Goal: Find specific page/section: Find specific page/section

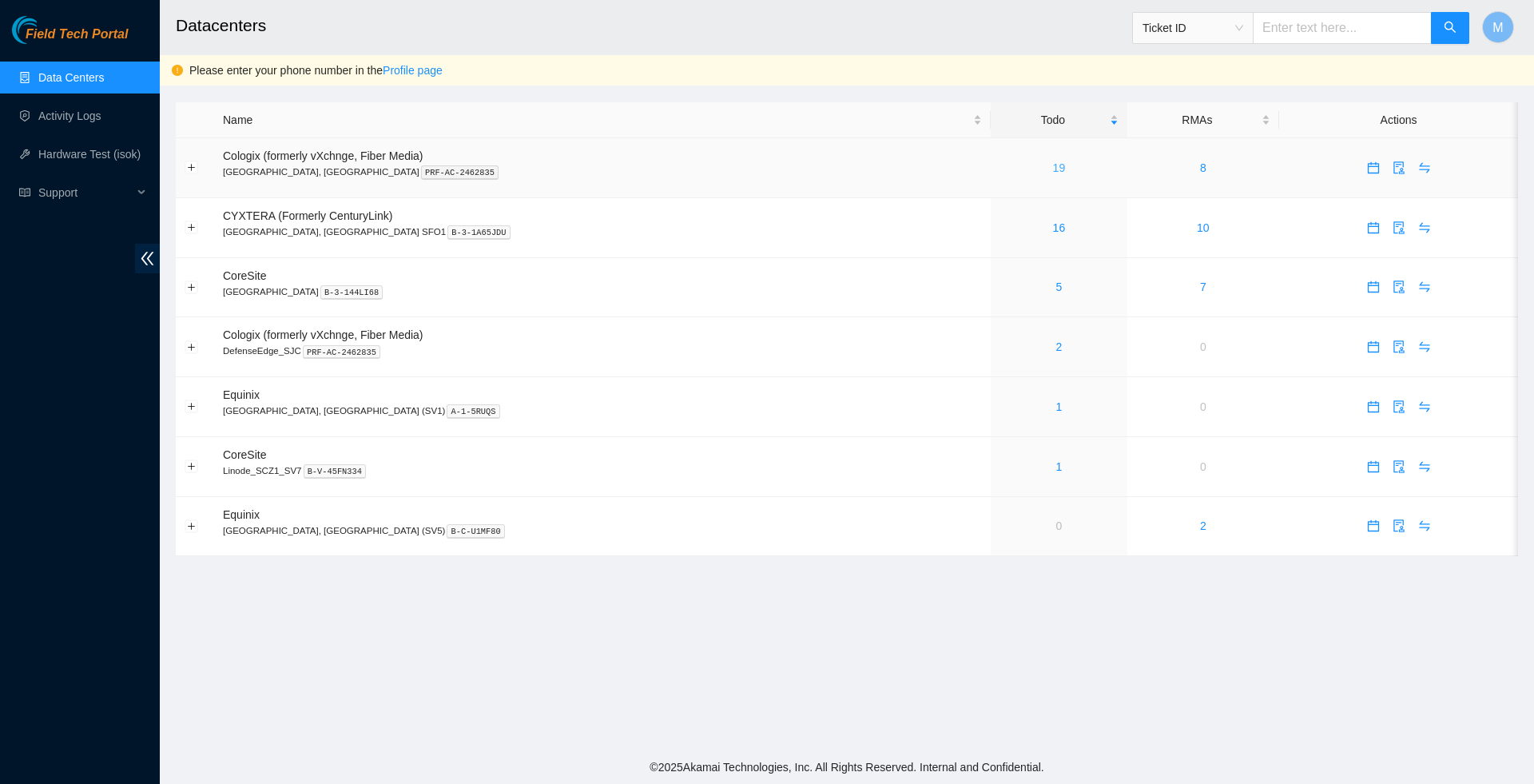
click at [1053, 171] on link "19" at bounding box center [1059, 168] width 13 height 13
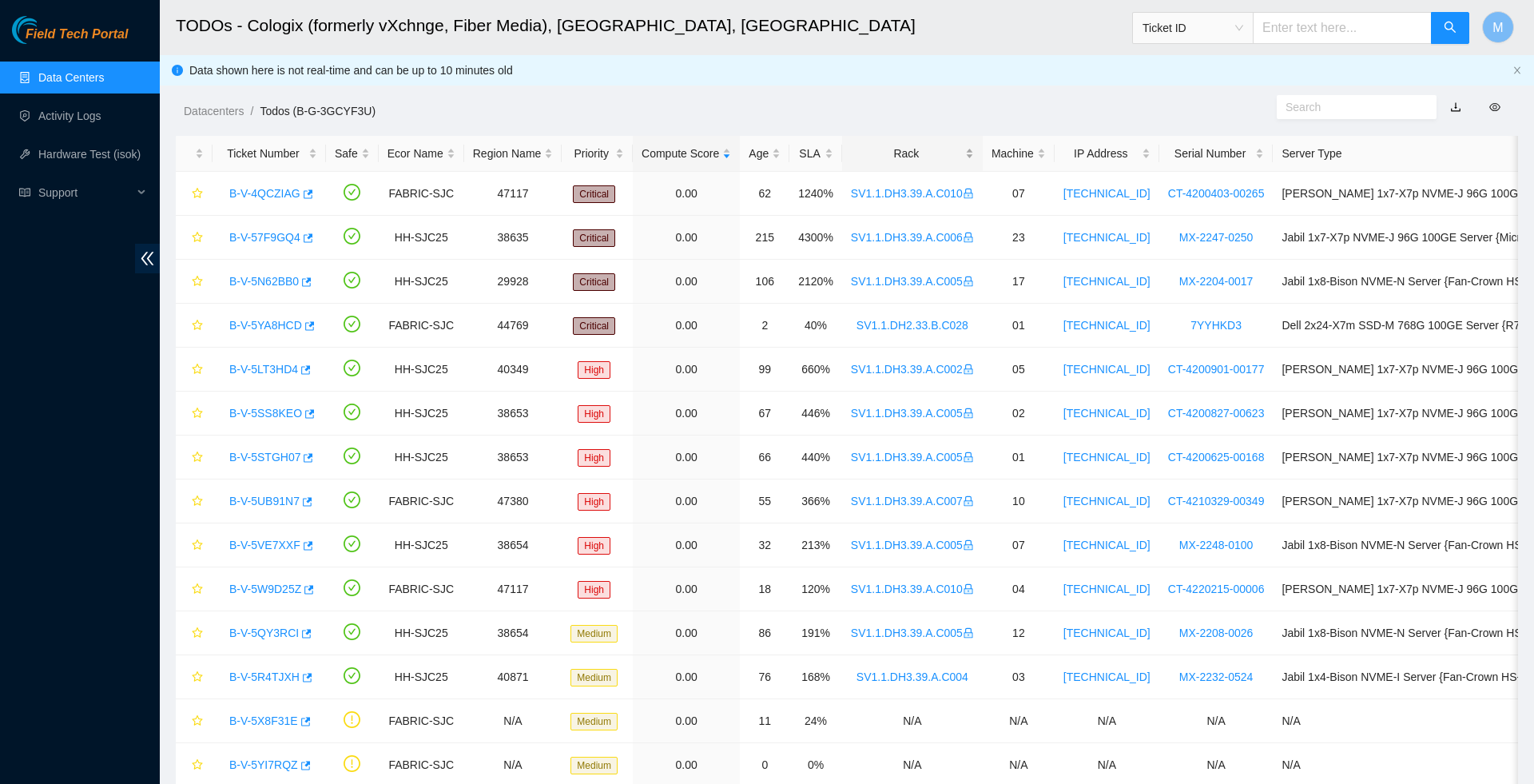
click at [964, 158] on div "Rack" at bounding box center [912, 153] width 123 height 17
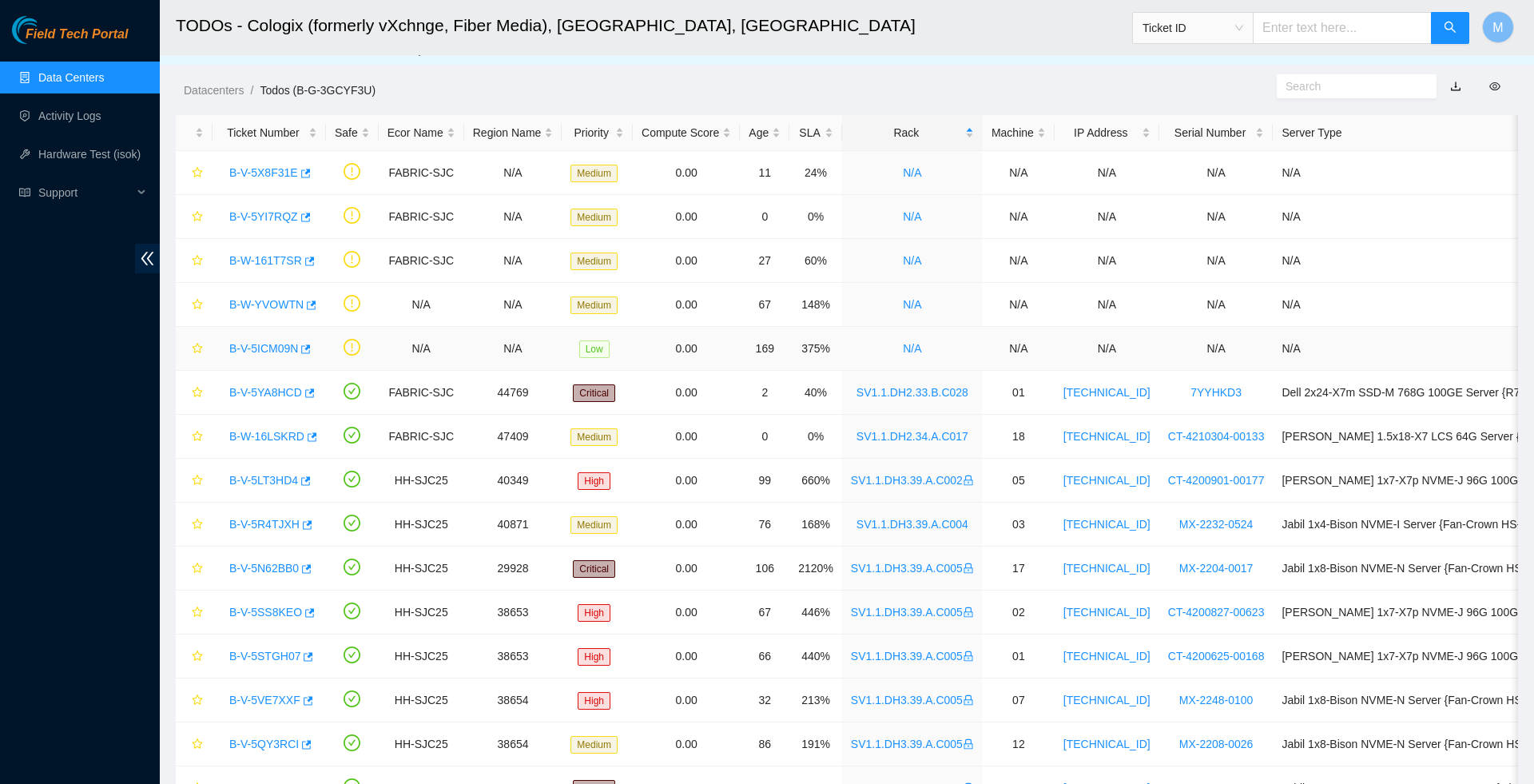
scroll to position [26, 0]
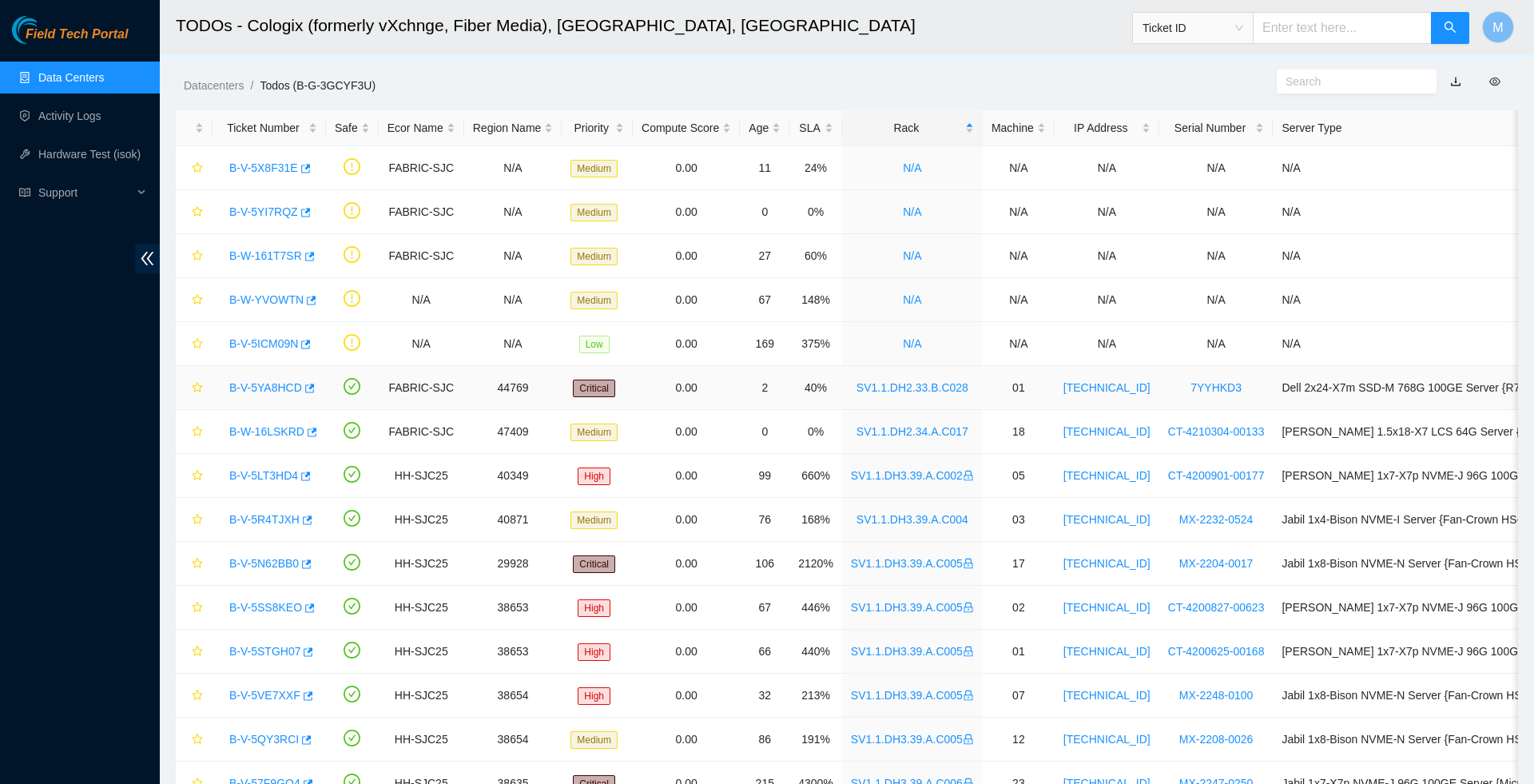
click at [259, 396] on div "B-V-5YA8HCD" at bounding box center [269, 388] width 96 height 26
click at [259, 391] on link "B-V-5YA8HCD" at bounding box center [266, 387] width 73 height 13
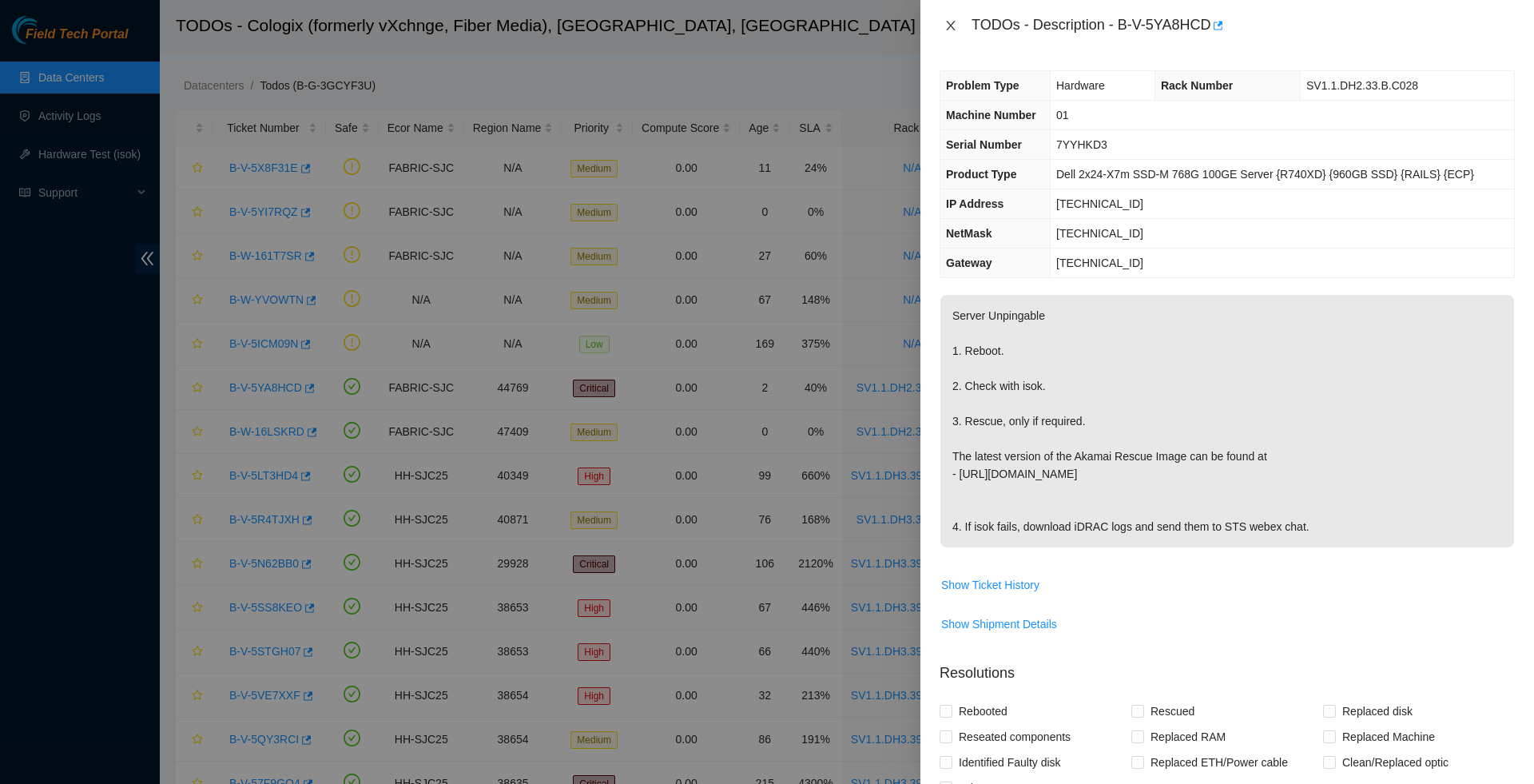
click at [954, 21] on icon "close" at bounding box center [951, 25] width 13 height 13
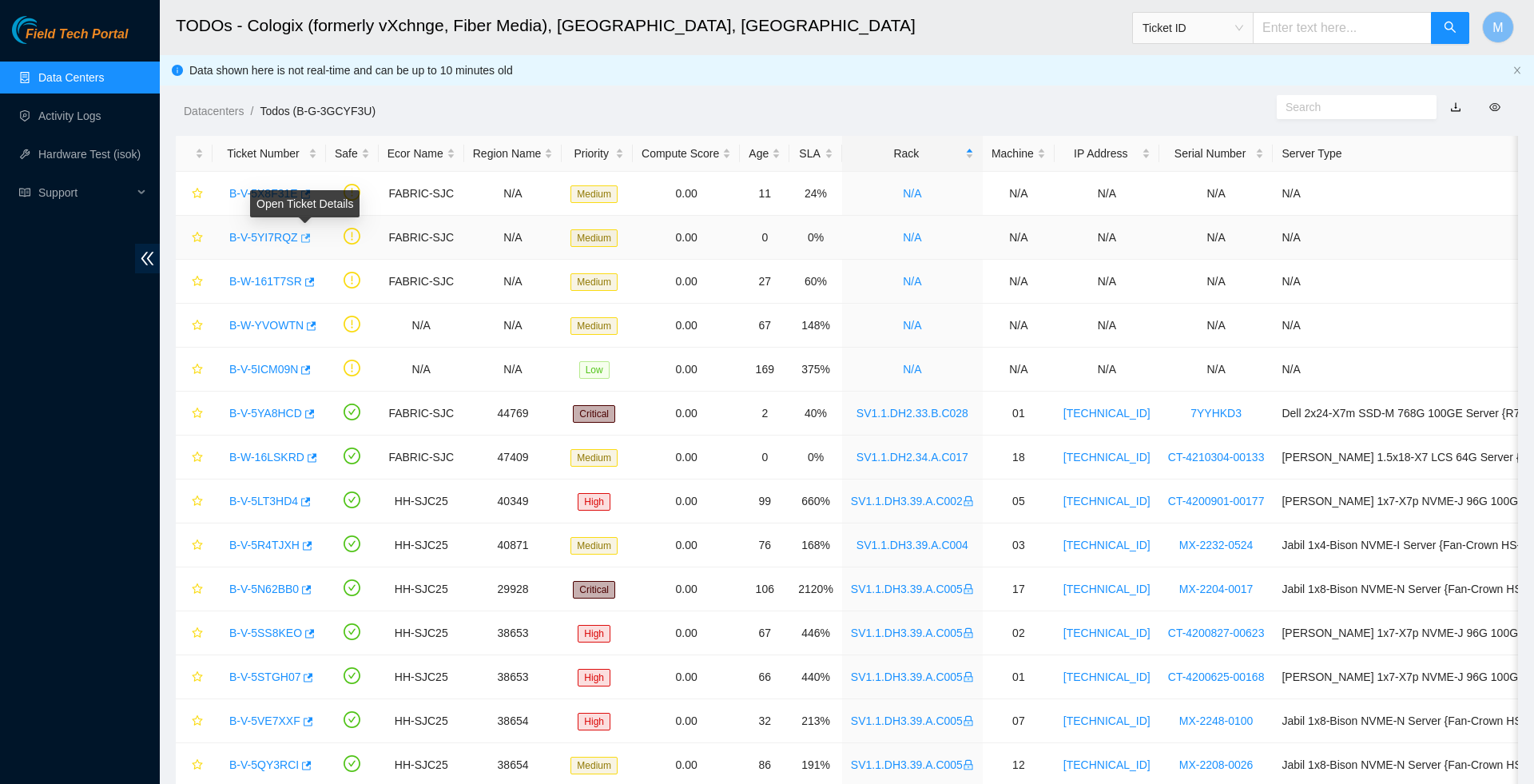
click at [311, 240] on icon "button" at bounding box center [305, 237] width 9 height 9
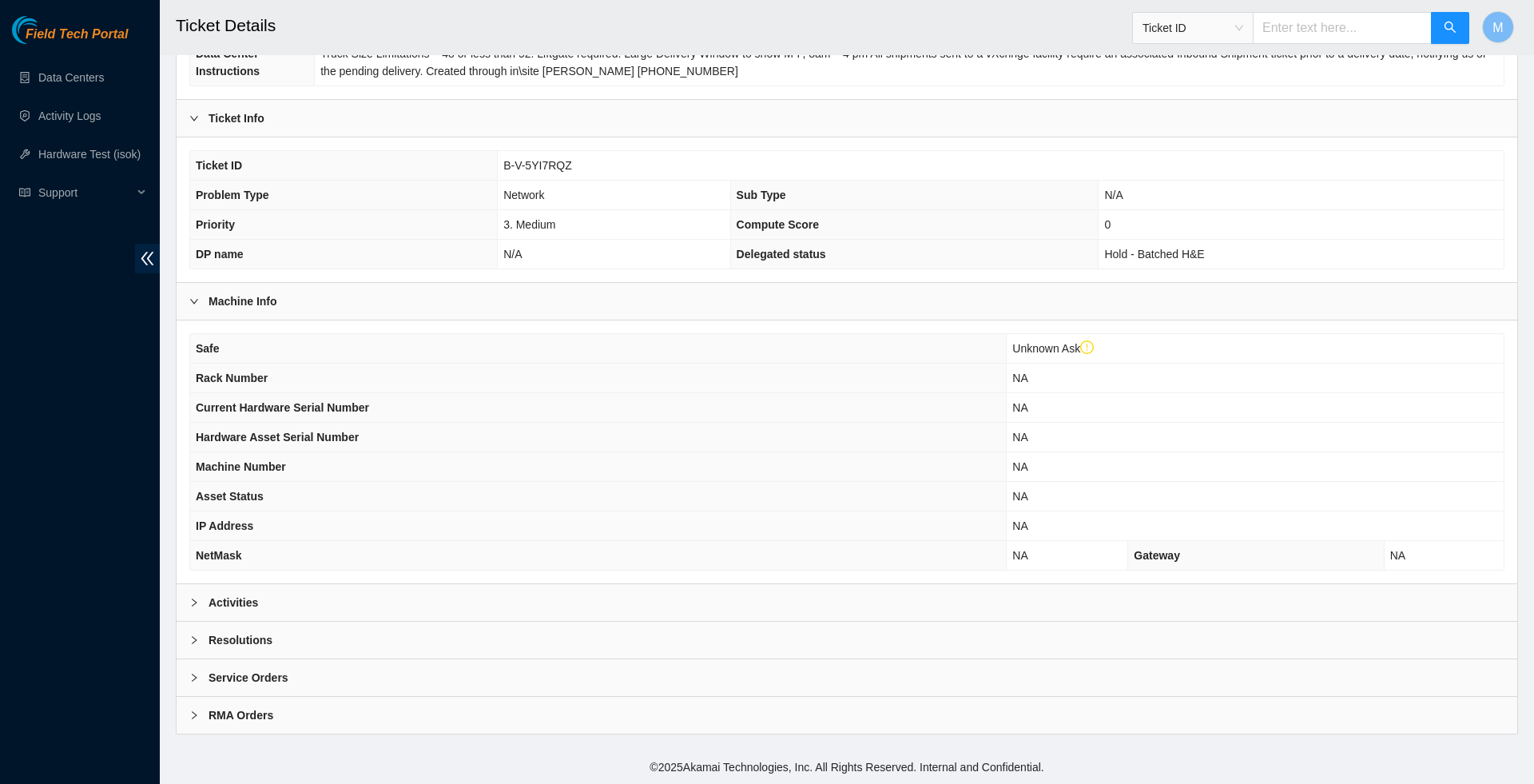
scroll to position [320, 0]
click at [201, 594] on div at bounding box center [199, 603] width 19 height 17
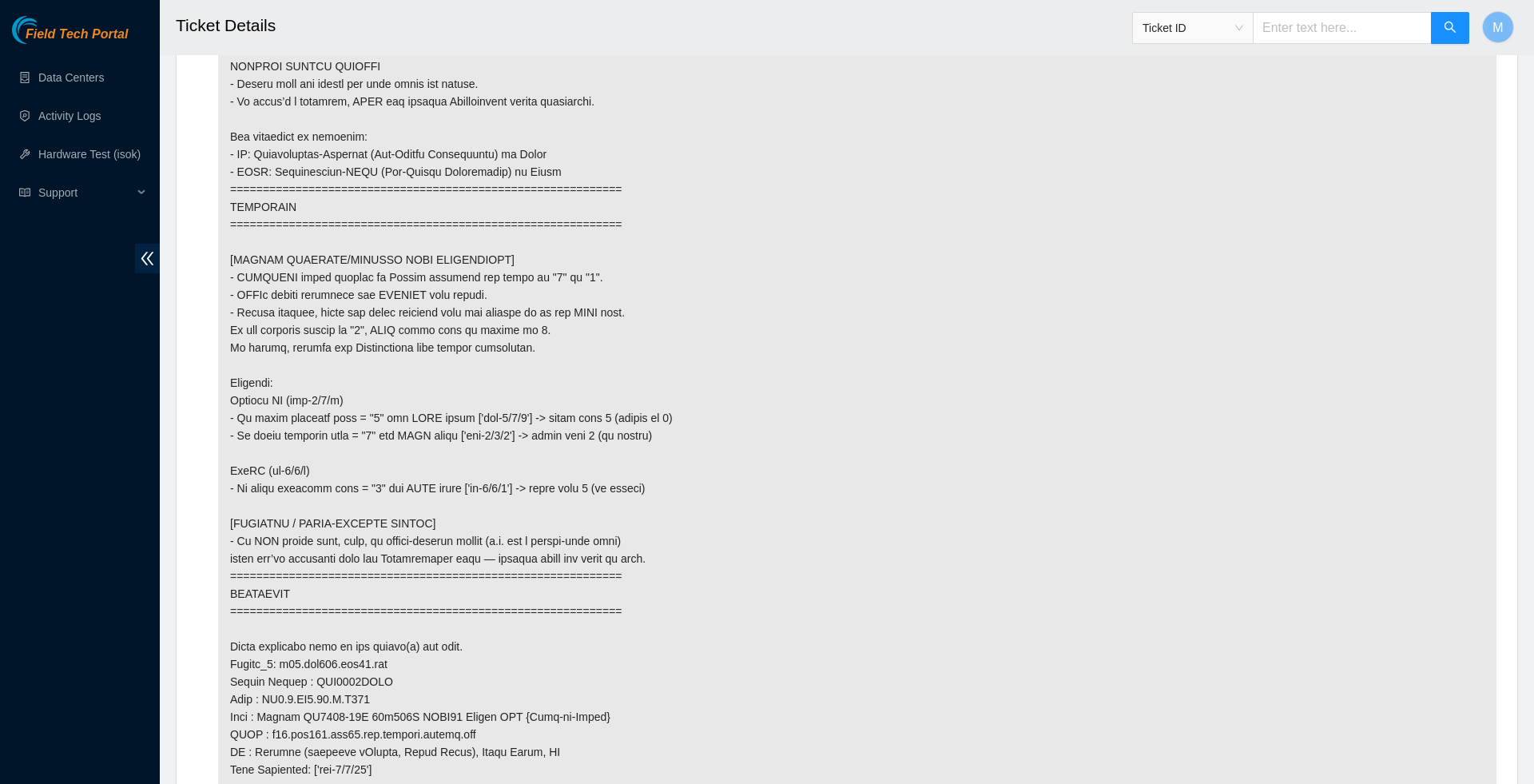
scroll to position [1039, 0]
